Goal: Contribute content

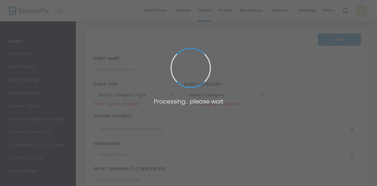
type input "Torch Song"
type textarea "Theater on the Verge proudly presents TORCH SONG by [PERSON_NAME], running [DAT…"
checkbox input "true"
type input "Buy Tickets"
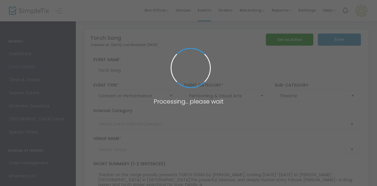
type input "[PERSON_NAME] Studio"
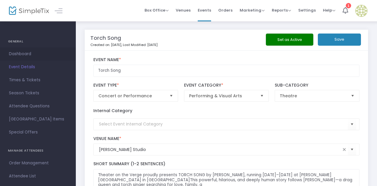
click at [19, 54] on span "Dashboard" at bounding box center [38, 54] width 58 height 8
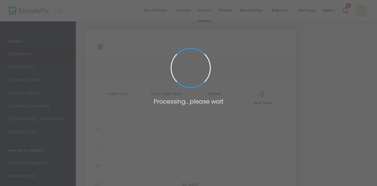
type input "[URL][DOMAIN_NAME]"
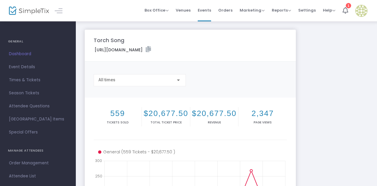
click at [35, 11] on img at bounding box center [29, 11] width 40 height 9
